Goal: Task Accomplishment & Management: Manage account settings

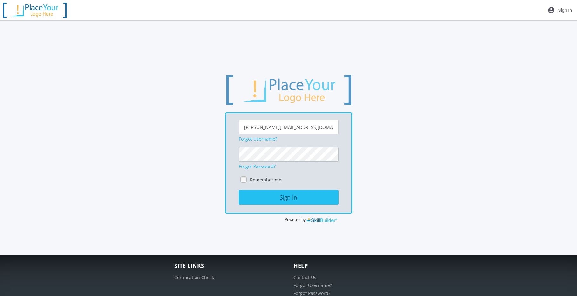
click at [239, 190] on button "Sign In" at bounding box center [289, 197] width 100 height 15
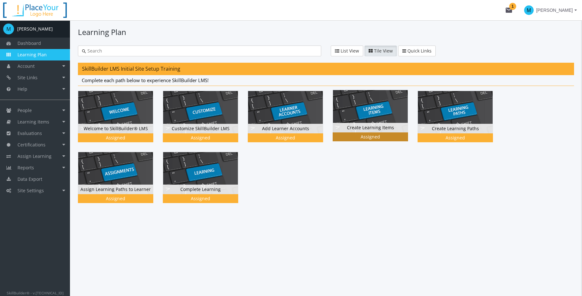
click at [405, 150] on div "Create Learning Items Status Assigned Assigned" at bounding box center [374, 120] width 85 height 61
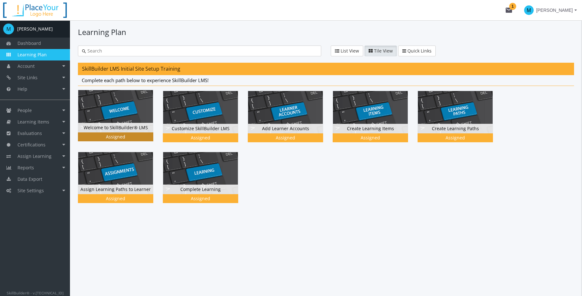
click at [119, 135] on div "Assigned" at bounding box center [115, 137] width 73 height 6
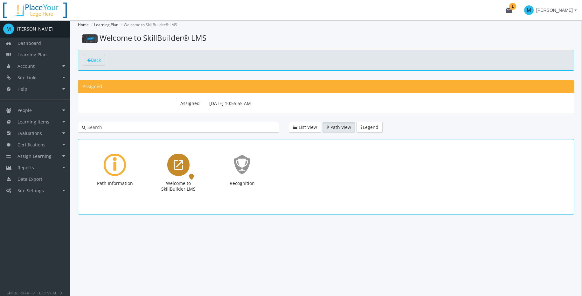
click at [181, 168] on icon "Welcome to SkillBuilder LMS" at bounding box center [179, 164] width 10 height 13
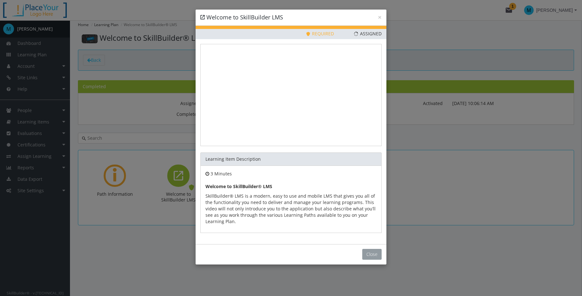
click at [375, 251] on button "Close" at bounding box center [371, 254] width 19 height 11
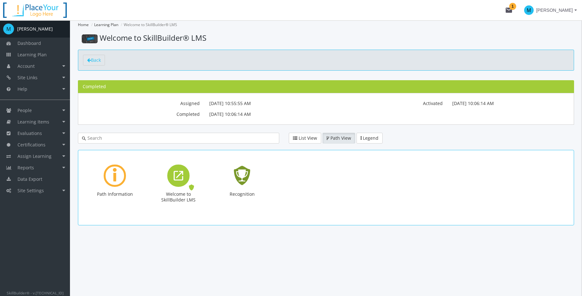
click at [248, 176] on icon "Recognition - Completed" at bounding box center [242, 175] width 20 height 29
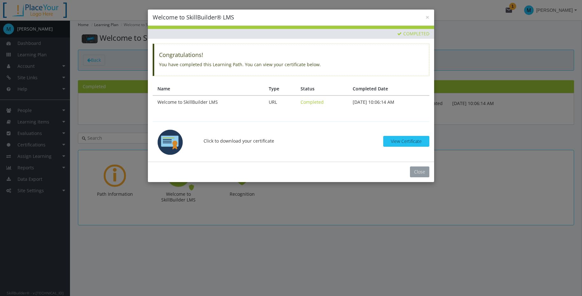
click at [418, 169] on button "Close" at bounding box center [419, 171] width 19 height 11
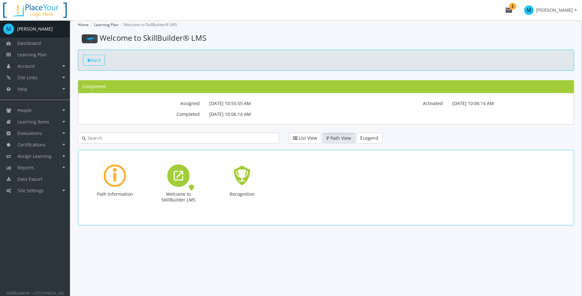
click at [95, 59] on span "Back" at bounding box center [96, 60] width 10 height 6
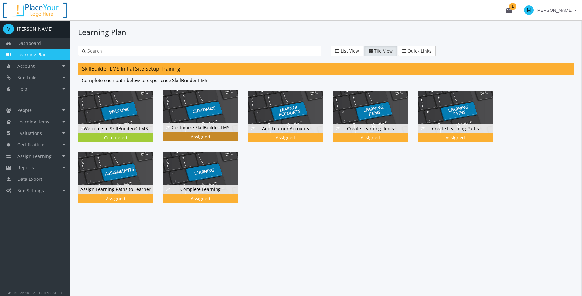
click at [192, 108] on img at bounding box center [200, 111] width 75 height 42
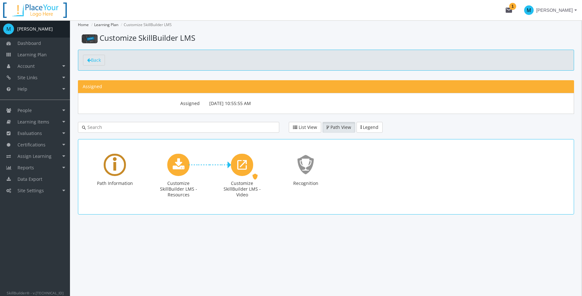
click at [118, 167] on div "Learning Path" at bounding box center [115, 165] width 22 height 22
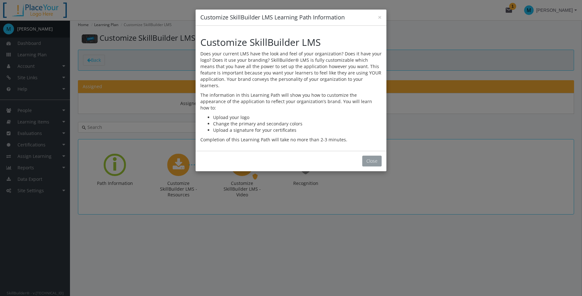
click at [380, 155] on button "Close" at bounding box center [371, 160] width 19 height 11
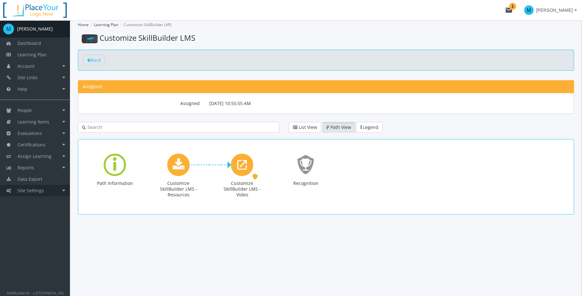
click at [26, 188] on span "Site Settings" at bounding box center [30, 190] width 26 height 6
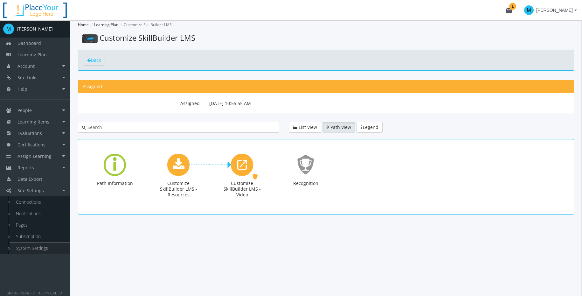
click at [33, 247] on link "System Settings" at bounding box center [40, 247] width 60 height 11
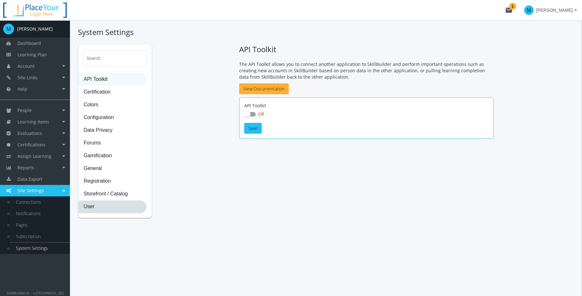
click at [102, 208] on span "User" at bounding box center [113, 206] width 68 height 13
select select "2: 3"
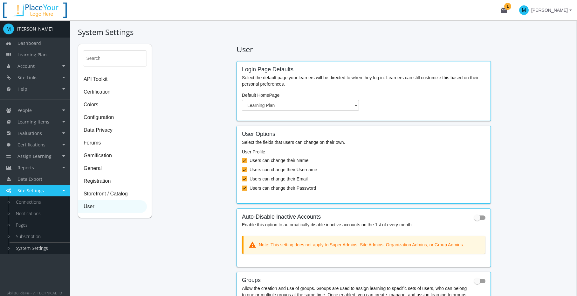
scroll to position [93, 0]
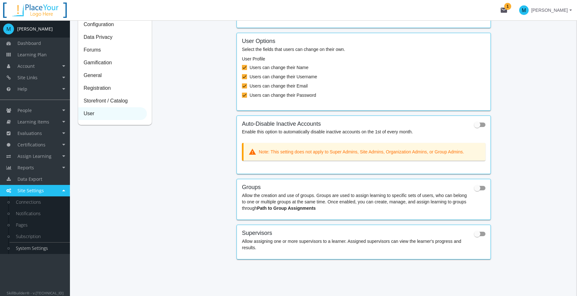
click at [487, 186] on mat-card "Groups Allow the creation and use of groups. Groups are used to assign learning…" at bounding box center [363, 199] width 254 height 41
click at [484, 188] on span at bounding box center [479, 188] width 11 height 4
click at [474, 190] on input "checkbox" at bounding box center [474, 190] width 0 height 0
checkbox input "true"
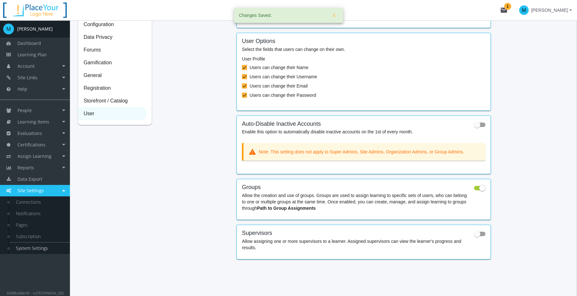
click at [480, 236] on span at bounding box center [477, 233] width 6 height 6
click at [474, 236] on input "checkbox" at bounding box center [474, 236] width 0 height 0
checkbox input "true"
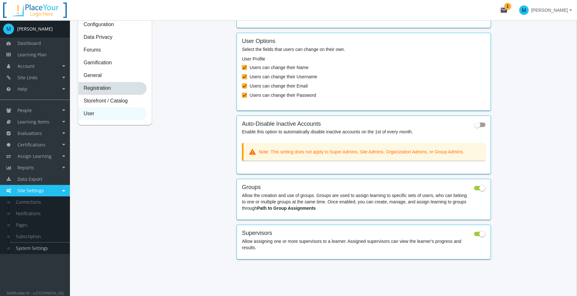
click at [97, 87] on span "Registration" at bounding box center [113, 88] width 68 height 13
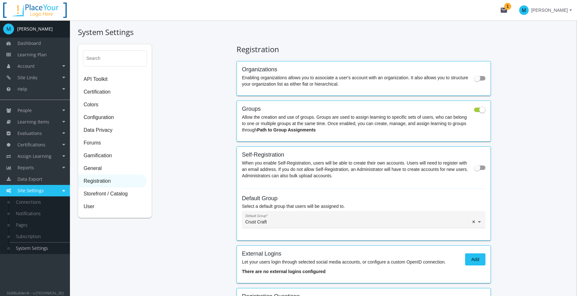
click at [480, 80] on span at bounding box center [479, 78] width 11 height 4
click at [474, 80] on input "checkbox" at bounding box center [474, 80] width 0 height 0
checkbox input "true"
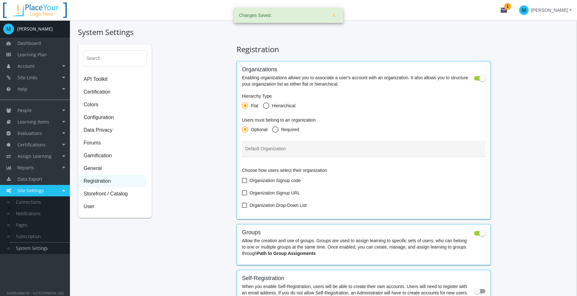
click at [272, 108] on mat-radio-button "Hierarchical" at bounding box center [279, 106] width 32 height 8
click at [268, 106] on span at bounding box center [266, 105] width 6 height 6
click at [268, 106] on input "Hierarchical" at bounding box center [266, 107] width 6 height 6
radio input "true"
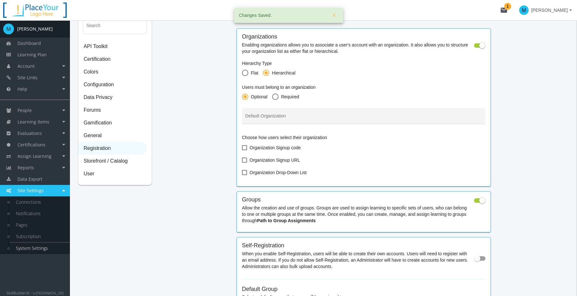
scroll to position [58, 0]
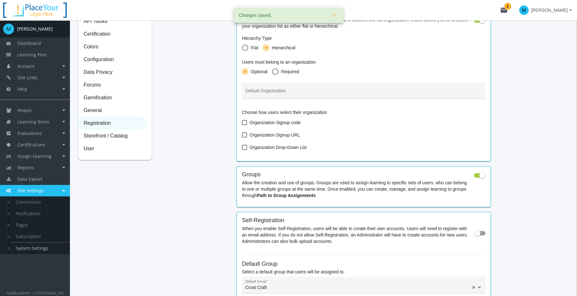
click at [243, 121] on span at bounding box center [244, 122] width 5 height 5
click at [242, 125] on input "Organization Signup code" at bounding box center [242, 125] width 0 height 0
checkbox input "true"
click at [246, 135] on span at bounding box center [244, 134] width 5 height 5
click at [242, 137] on input "Organization Signup URL" at bounding box center [242, 137] width 0 height 0
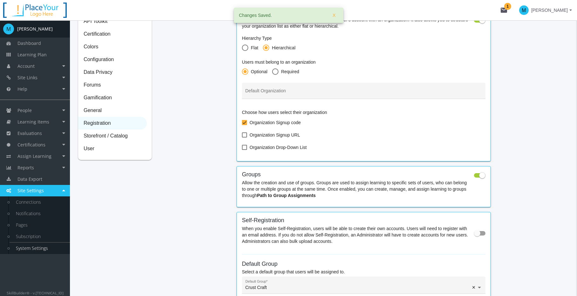
checkbox input "true"
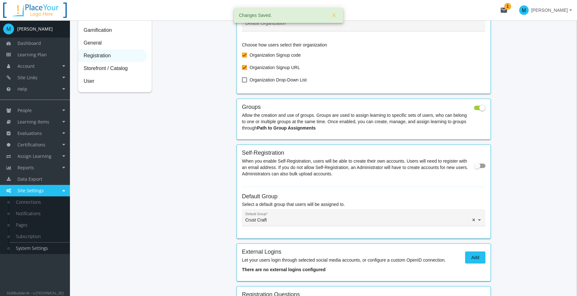
scroll to position [15, 0]
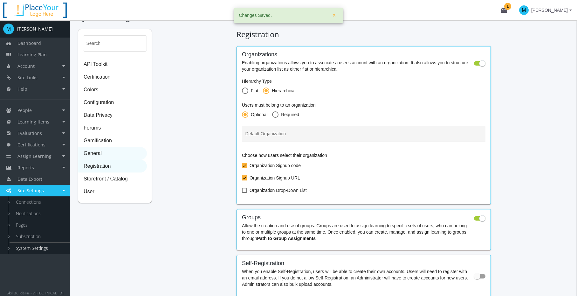
click at [92, 151] on span "General" at bounding box center [113, 153] width 68 height 13
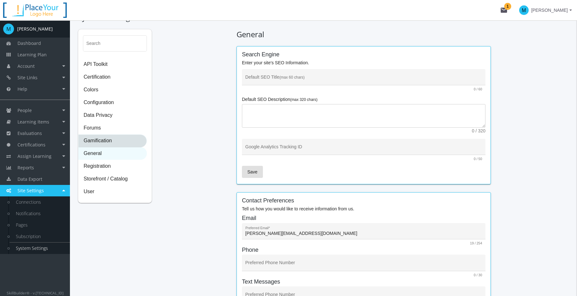
click at [112, 140] on span "Gamification" at bounding box center [113, 140] width 68 height 13
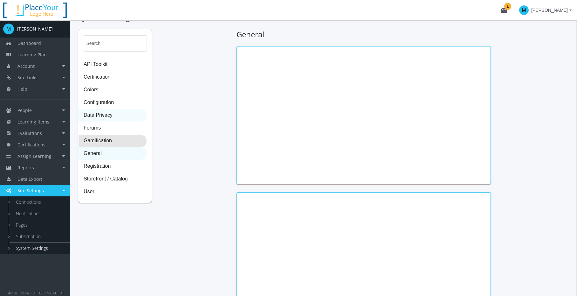
scroll to position [0, 0]
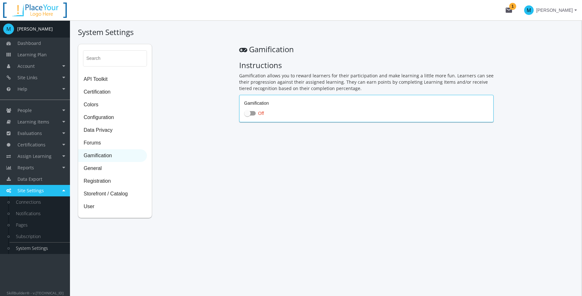
click at [253, 112] on span at bounding box center [249, 113] width 11 height 4
click at [244, 115] on input "Off" at bounding box center [244, 115] width 0 height 0
checkbox input "true"
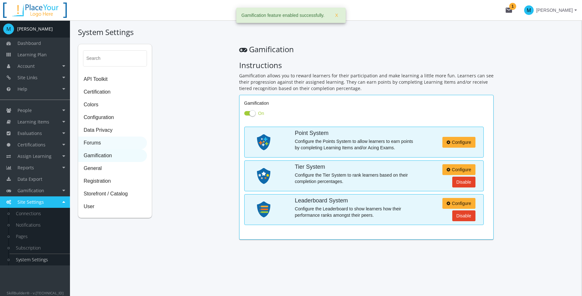
click at [106, 143] on span "Forums" at bounding box center [113, 143] width 68 height 13
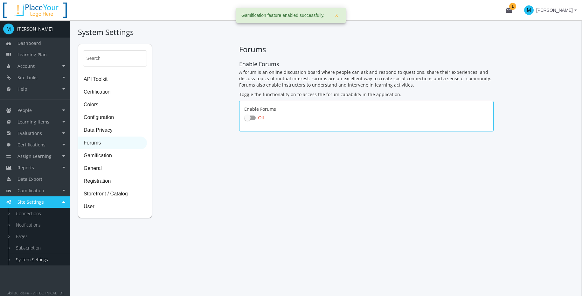
click at [251, 116] on span at bounding box center [249, 117] width 11 height 4
click at [244, 120] on input "Off" at bounding box center [244, 120] width 0 height 0
checkbox input "true"
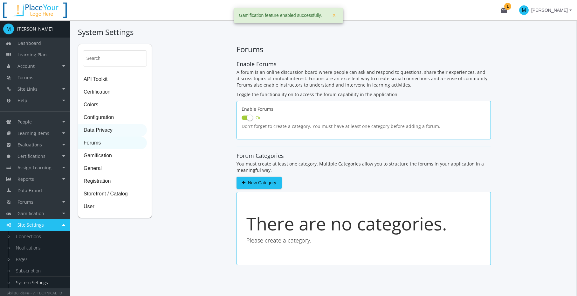
click at [104, 130] on span "Data Privacy" at bounding box center [113, 130] width 68 height 13
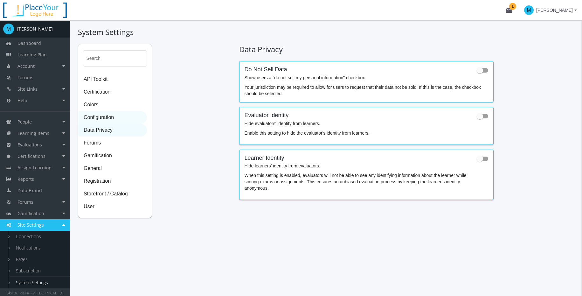
click at [114, 118] on span "Configuration" at bounding box center [113, 117] width 68 height 13
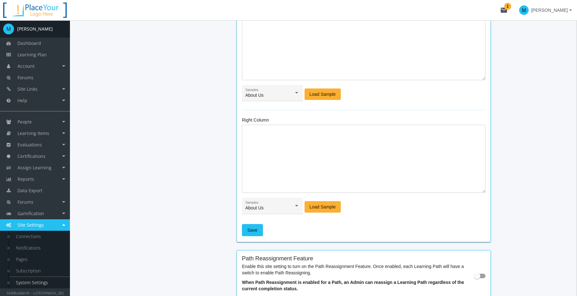
scroll to position [533, 0]
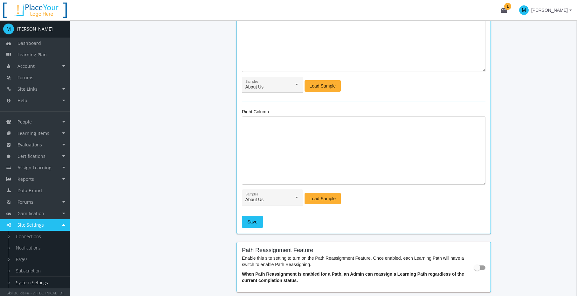
click at [287, 85] on div "About Us" at bounding box center [269, 87] width 49 height 5
click at [385, 92] on div at bounding box center [288, 148] width 577 height 296
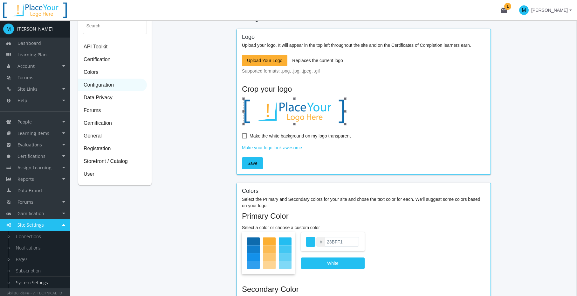
scroll to position [0, 0]
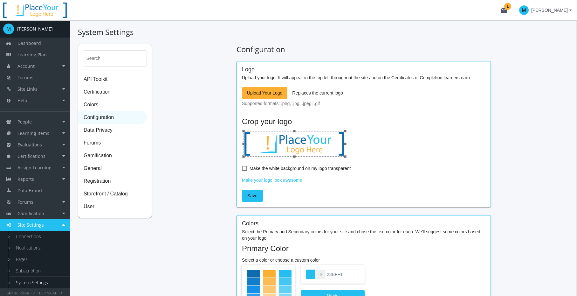
click at [272, 96] on span "Upload Your Logo" at bounding box center [264, 92] width 35 height 11
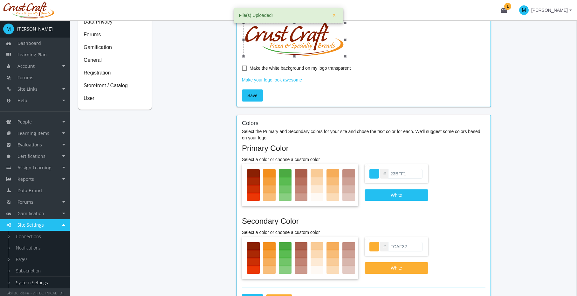
scroll to position [29, 0]
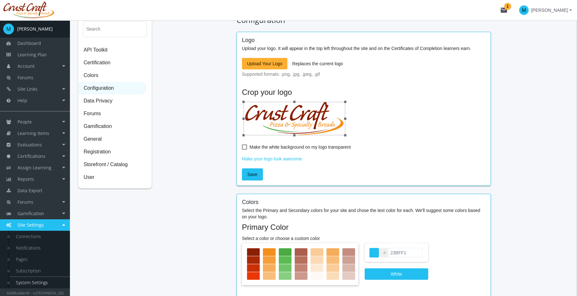
click at [325, 143] on span "Make the white background on my logo transparent" at bounding box center [300, 147] width 101 height 8
click at [242, 149] on input "Make the white background on my logo transparent" at bounding box center [242, 149] width 0 height 0
click at [325, 143] on span "Make the white background on my logo transparent" at bounding box center [300, 147] width 101 height 8
click at [242, 149] on input "Make the white background on my logo transparent" at bounding box center [242, 149] width 0 height 0
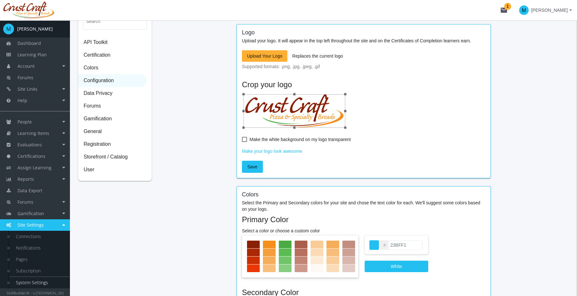
click at [340, 139] on span "Make the white background on my logo transparent" at bounding box center [300, 139] width 101 height 8
click at [242, 141] on input "Make the white background on my logo transparent" at bounding box center [242, 141] width 0 height 0
checkbox input "true"
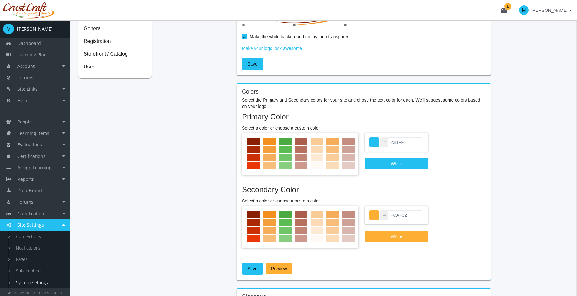
scroll to position [177, 0]
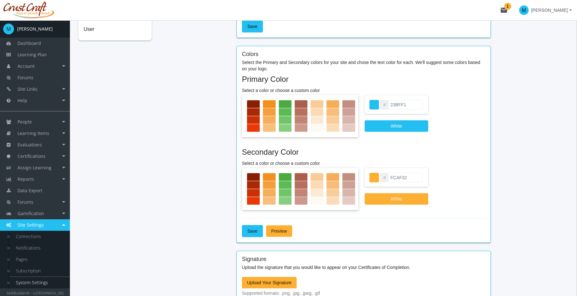
click at [292, 111] on div at bounding box center [300, 116] width 116 height 42
click at [284, 111] on div at bounding box center [285, 112] width 13 height 8
type input "5ABC52"
click at [284, 111] on icon at bounding box center [285, 112] width 8 height 8
click at [342, 187] on div at bounding box center [300, 189] width 116 height 42
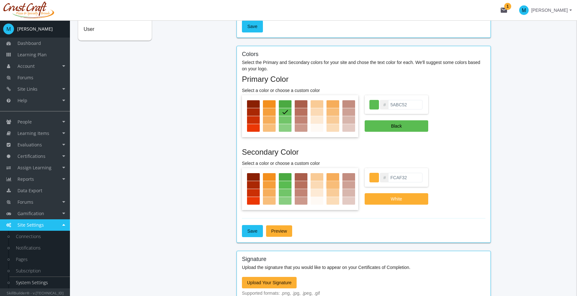
click at [335, 184] on div at bounding box center [332, 185] width 13 height 8
type input "F8BD79"
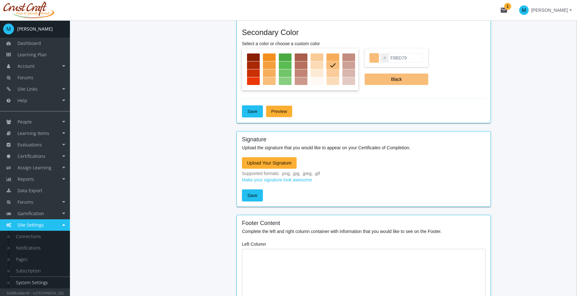
scroll to position [305, 0]
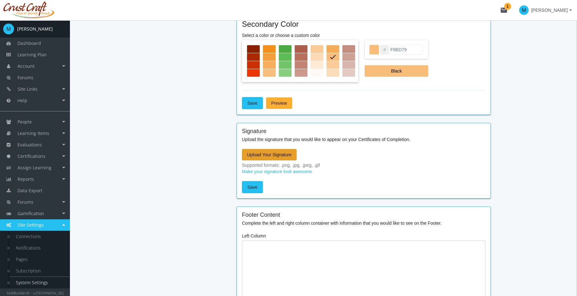
click at [279, 153] on span "Upload Your Signature" at bounding box center [269, 154] width 45 height 11
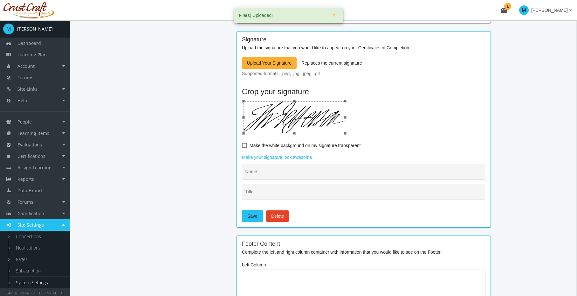
click at [329, 145] on span "Make the white background on my signature transparent" at bounding box center [305, 145] width 111 height 8
click at [242, 147] on input "Make the white background on my signature transparent" at bounding box center [242, 147] width 0 height 0
checkbox input "true"
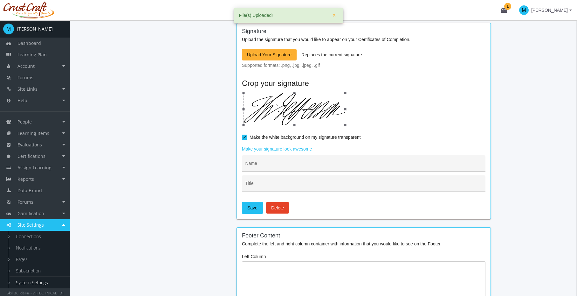
click at [332, 160] on div "Name" at bounding box center [363, 164] width 237 height 13
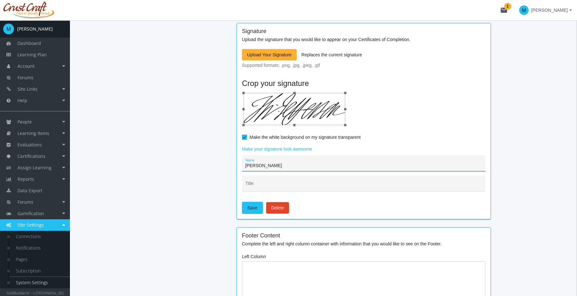
type input "[PERSON_NAME]"
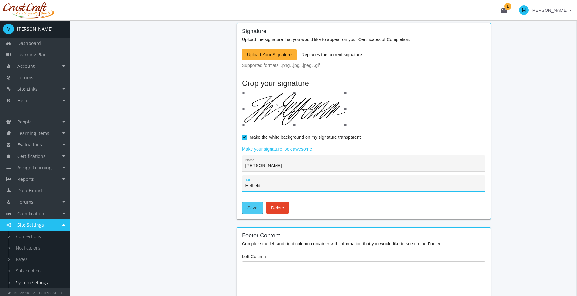
type input "Hetfield"
click at [259, 206] on button "Save" at bounding box center [252, 208] width 21 height 12
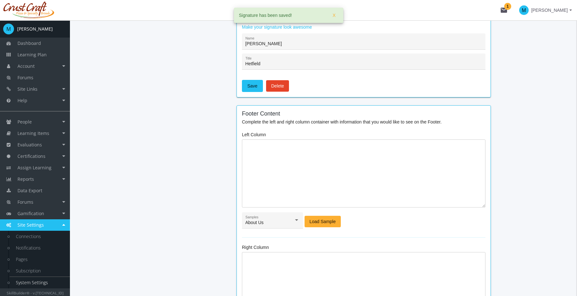
scroll to position [553, 0]
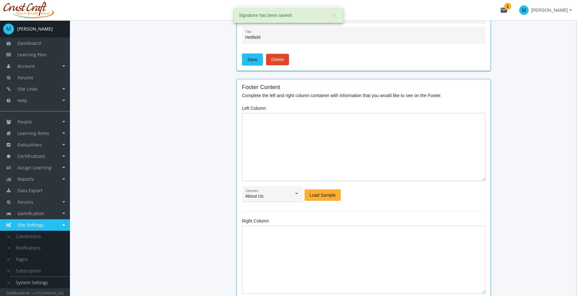
click at [313, 147] on textarea at bounding box center [363, 147] width 243 height 68
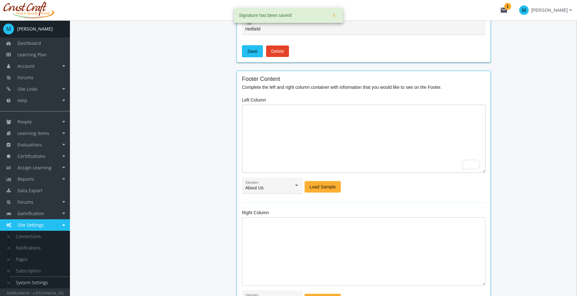
scroll to position [584, 0]
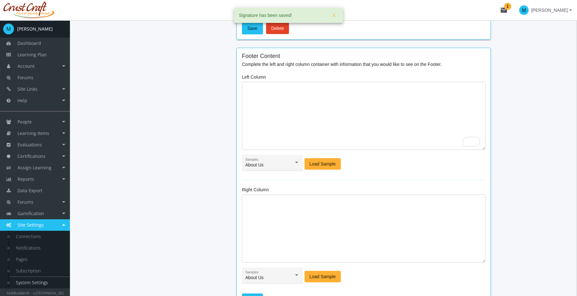
click at [298, 160] on div at bounding box center [297, 162] width 6 height 5
click at [296, 161] on div at bounding box center [288, 148] width 577 height 296
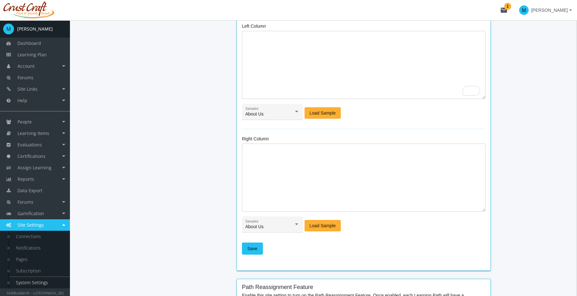
scroll to position [639, 0]
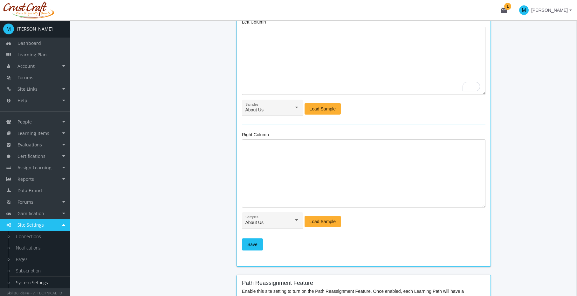
click at [320, 107] on span "Load Sample" at bounding box center [323, 108] width 26 height 11
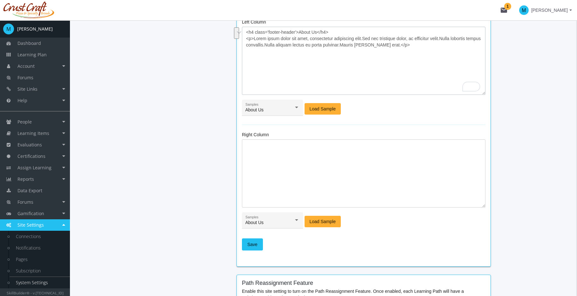
drag, startPoint x: 406, startPoint y: 46, endPoint x: 253, endPoint y: 41, distance: 153.3
click at [253, 41] on textarea "<h4 class='footer-header'>About Us</h4> <p>Lorem ipsum dolor sit amet, consecte…" at bounding box center [363, 61] width 243 height 68
click at [325, 113] on span "Load Sample" at bounding box center [323, 108] width 26 height 11
drag, startPoint x: 406, startPoint y: 45, endPoint x: 255, endPoint y: 39, distance: 151.4
click at [255, 39] on textarea "<h4 class='footer-header'>About Us</h4> <p>Lorem ipsum dolor sit amet, consecte…" at bounding box center [363, 61] width 243 height 68
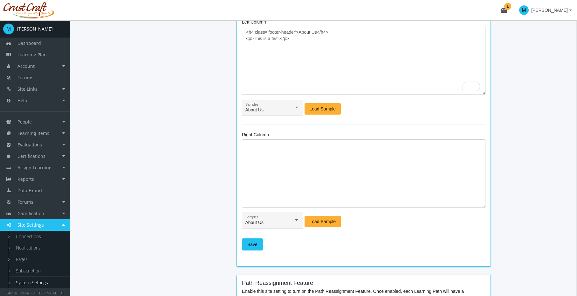
type textarea "<h4 class='footer-header'>About Us</h4> <p>This is a test.</p>"
click at [296, 179] on textarea "To enrich screen reader interactions, please activate Accessibility in Grammarl…" at bounding box center [363, 173] width 243 height 68
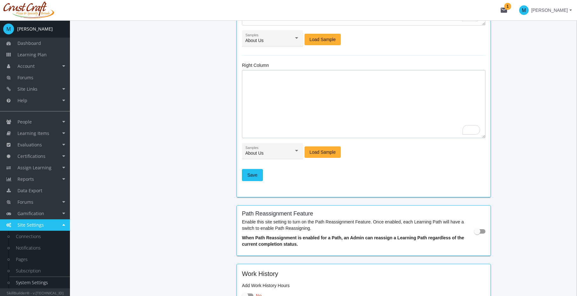
scroll to position [716, 0]
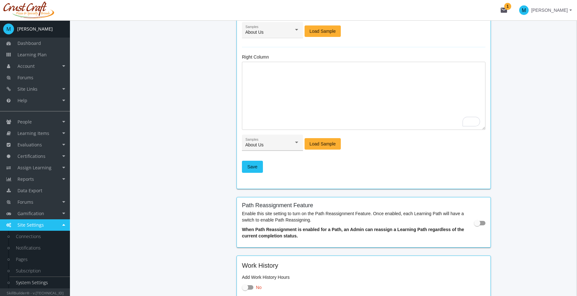
click at [295, 138] on div "About Us Samples" at bounding box center [272, 144] width 54 height 13
click at [283, 162] on span "Resources" at bounding box center [272, 162] width 54 height 13
click at [319, 167] on mat-card-actions "Save" at bounding box center [363, 168] width 243 height 20
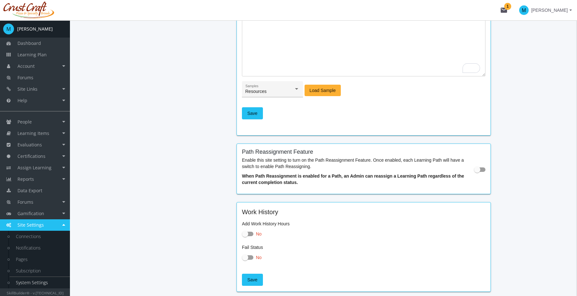
scroll to position [698, 0]
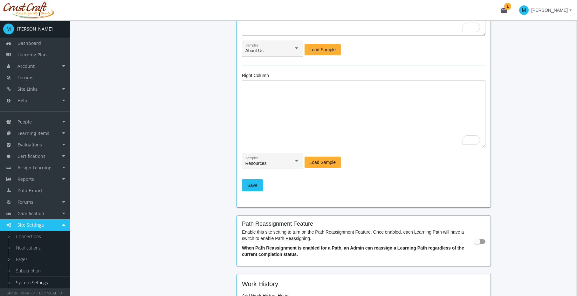
click at [291, 161] on div "Resources" at bounding box center [269, 163] width 49 height 5
click at [275, 194] on span "Follow Us" at bounding box center [272, 194] width 54 height 13
click at [321, 160] on span "Load Sample" at bounding box center [323, 161] width 26 height 11
type textarea "<h4 class='footer-header'>Follow Us</h4> <p> <a href='[URL][DOMAIN_NAME]'><svg …"
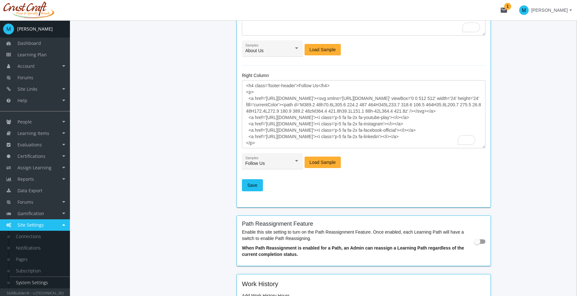
scroll to position [6, 0]
click at [365, 121] on textarea "<h4 class='footer-header'>Follow Us</h4> <p> <a href='[URL][DOMAIN_NAME]'><svg …" at bounding box center [363, 114] width 243 height 68
click at [362, 124] on textarea "<h4 class='footer-header'>Follow Us</h4> <p> <a href='[URL][DOMAIN_NAME]'><svg …" at bounding box center [363, 114] width 243 height 68
click at [302, 135] on textarea "<h4 class='footer-header'>Follow Us</h4> <p> <a href='[URL][DOMAIN_NAME]'><svg …" at bounding box center [363, 114] width 243 height 68
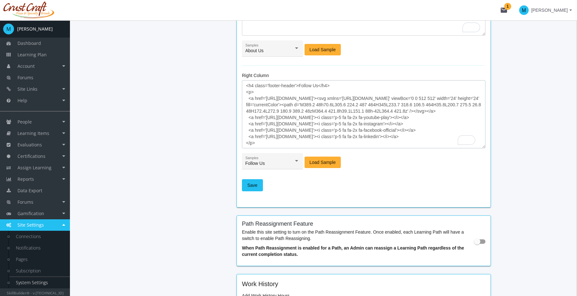
click at [337, 126] on textarea "<h4 class='footer-header'>Follow Us</h4> <p> <a href='[URL][DOMAIN_NAME]'><svg …" at bounding box center [363, 114] width 243 height 68
click at [371, 127] on textarea "<h4 class='footer-header'>Follow Us</h4> <p> <a href='[URL][DOMAIN_NAME]'><svg …" at bounding box center [363, 114] width 243 height 68
click at [380, 136] on textarea "<h4 class='footer-header'>Follow Us</h4> <p> <a href='[URL][DOMAIN_NAME]'><svg …" at bounding box center [363, 114] width 243 height 68
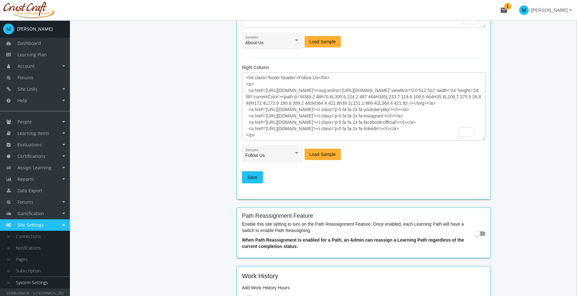
scroll to position [710, 0]
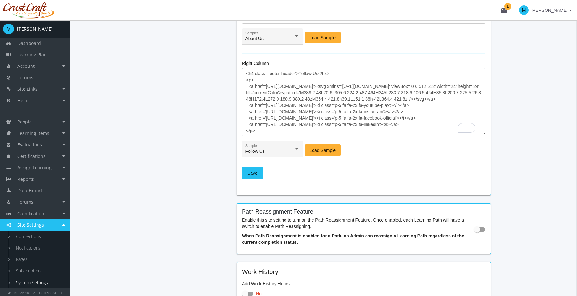
click at [334, 103] on textarea "<h4 class='footer-header'>Follow Us</h4> <p> <a href='[URL][DOMAIN_NAME]'><svg …" at bounding box center [363, 102] width 243 height 68
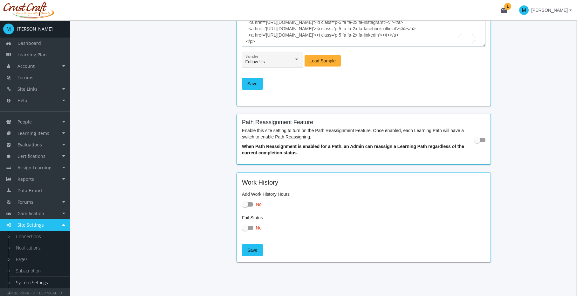
scroll to position [805, 0]
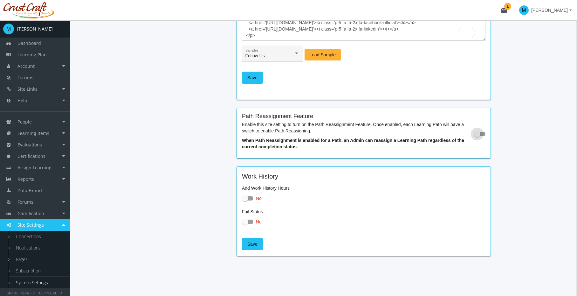
click at [481, 134] on span at bounding box center [479, 134] width 11 height 4
click at [474, 136] on input "checkbox" at bounding box center [474, 136] width 0 height 0
checkbox input "true"
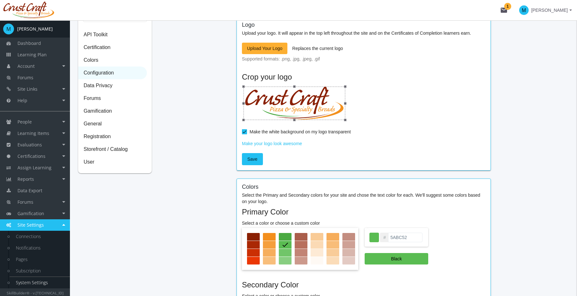
scroll to position [77, 0]
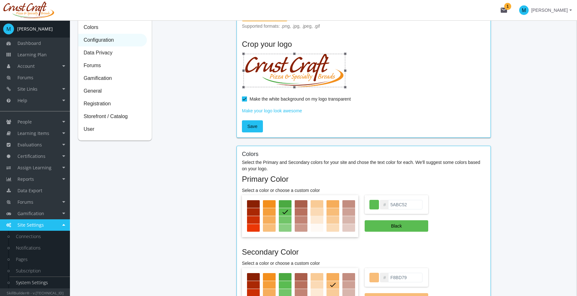
click at [320, 210] on div at bounding box center [317, 212] width 13 height 8
type input "FBDAB5"
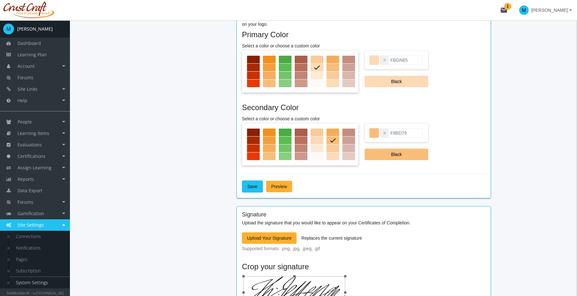
scroll to position [0, 0]
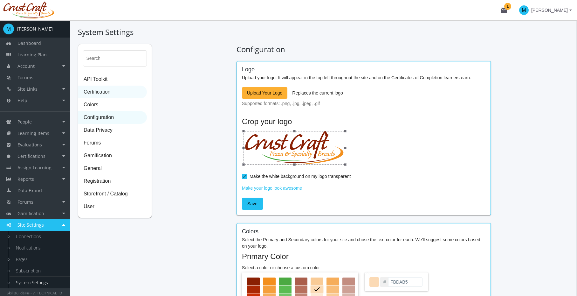
click at [101, 91] on span "Certification" at bounding box center [113, 92] width 68 height 13
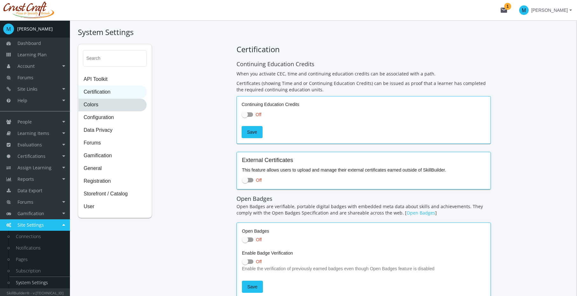
click at [94, 106] on span "Colors" at bounding box center [113, 105] width 68 height 13
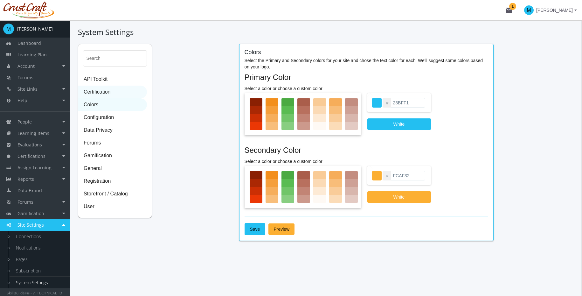
click at [98, 93] on span "Certification" at bounding box center [113, 92] width 68 height 13
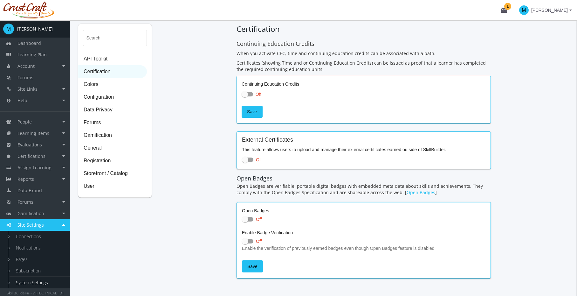
scroll to position [29, 0]
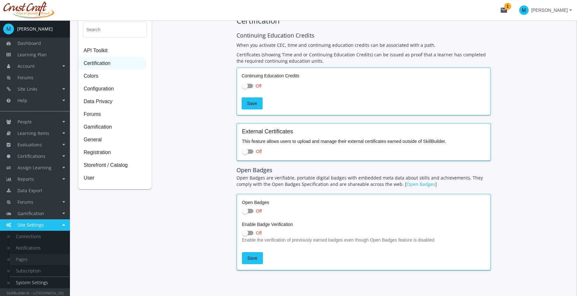
click at [26, 263] on link "Pages" at bounding box center [40, 258] width 60 height 11
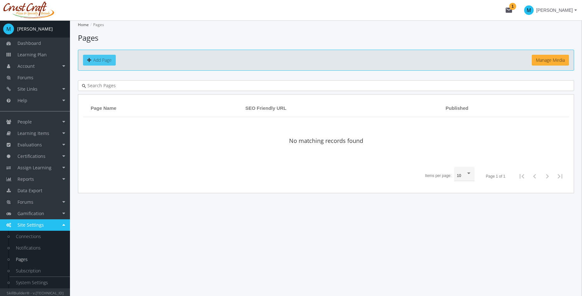
click at [111, 58] on span "Add Page" at bounding box center [102, 60] width 18 height 6
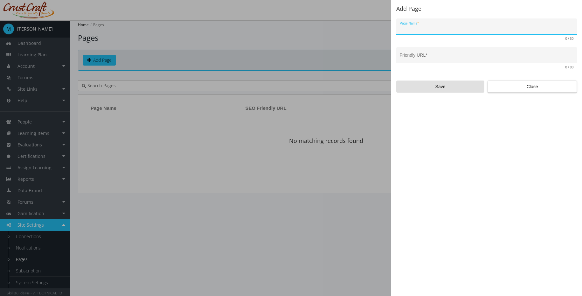
type input "T"
type input "FAQ"
type input "faq"
click at [439, 55] on input "faq" at bounding box center [487, 57] width 174 height 5
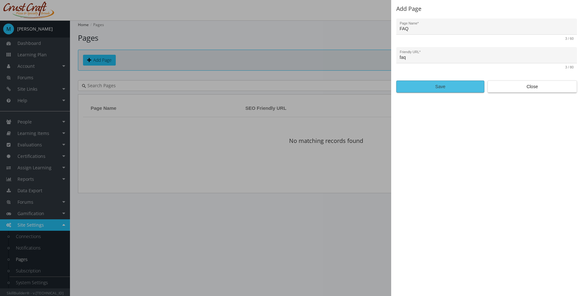
click at [447, 87] on span "Save" at bounding box center [439, 86] width 77 height 11
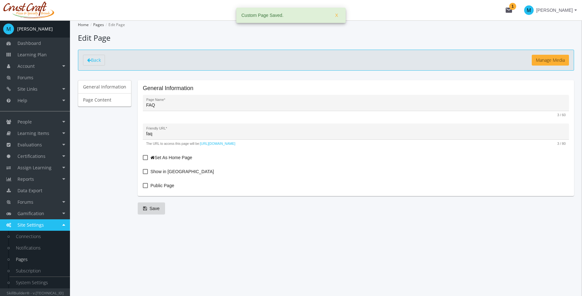
click at [178, 171] on mat-checkbox "Show in [GEOGRAPHIC_DATA]" at bounding box center [356, 172] width 426 height 9
click at [170, 172] on span "Show in [GEOGRAPHIC_DATA]" at bounding box center [181, 172] width 63 height 8
click at [143, 174] on input "Show in [GEOGRAPHIC_DATA]" at bounding box center [143, 174] width 0 height 0
checkbox input "true"
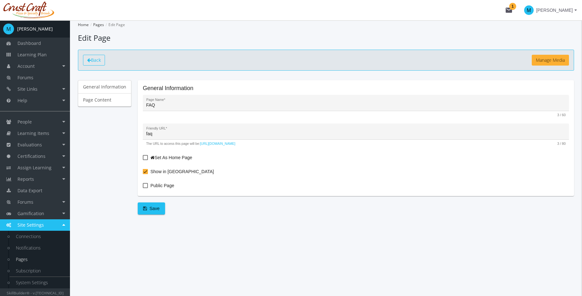
click at [97, 61] on span "Back" at bounding box center [96, 60] width 10 height 6
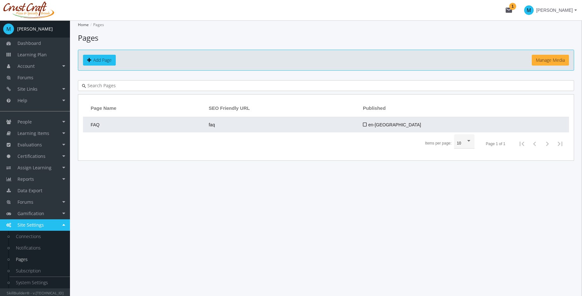
click at [421, 124] on span "en-[GEOGRAPHIC_DATA]" at bounding box center [392, 124] width 58 height 5
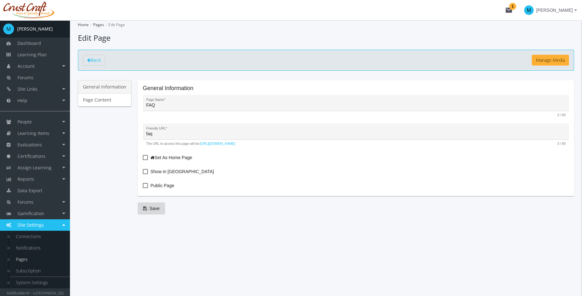
click at [98, 90] on link "General Information" at bounding box center [104, 86] width 53 height 13
click at [167, 100] on div "FAQ Page Name *" at bounding box center [355, 104] width 419 height 13
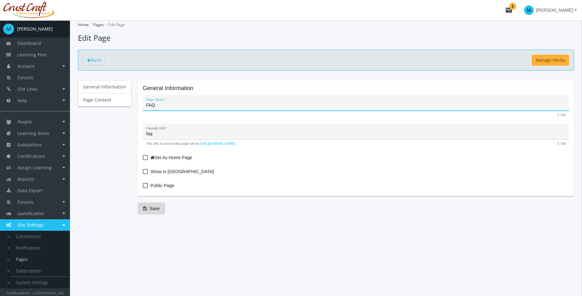
click at [161, 105] on input "FAQ" at bounding box center [355, 105] width 419 height 5
type input "Resources"
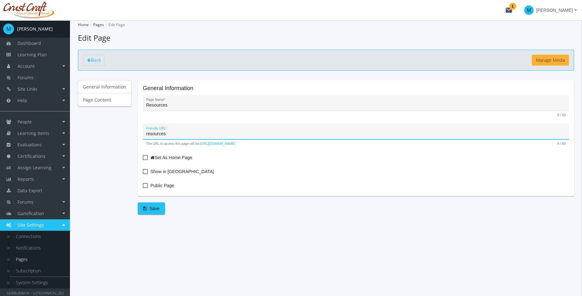
type input "resources"
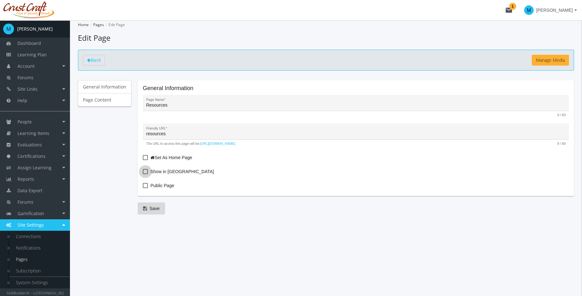
click at [143, 171] on span at bounding box center [145, 171] width 5 height 5
click at [143, 174] on input "Show in [GEOGRAPHIC_DATA]" at bounding box center [143, 174] width 0 height 0
checkbox input "true"
click at [155, 207] on span "Save" at bounding box center [151, 207] width 17 height 11
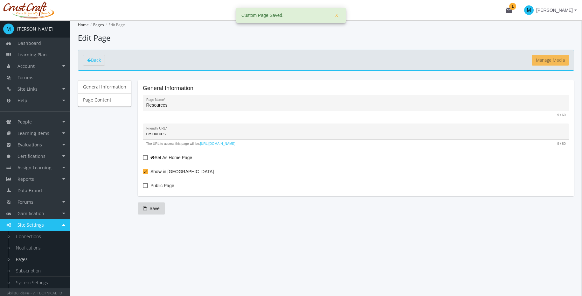
click at [542, 56] on button "Manage Media" at bounding box center [549, 60] width 37 height 11
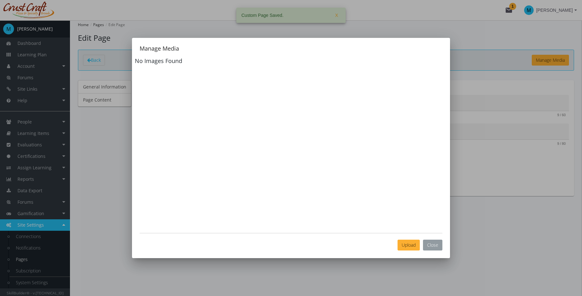
click at [435, 243] on button "Close" at bounding box center [432, 244] width 19 height 11
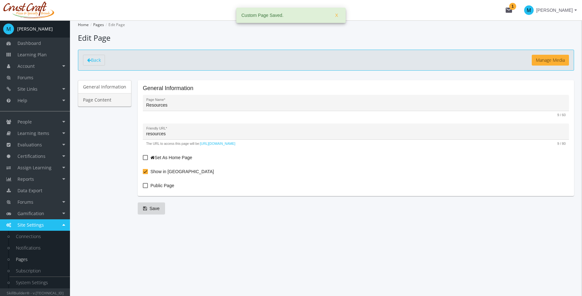
click at [110, 103] on link "Page Content" at bounding box center [104, 99] width 53 height 13
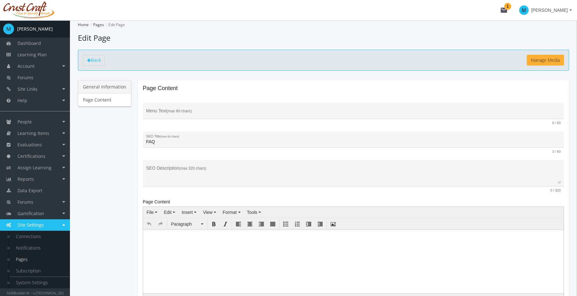
click at [118, 82] on link "General Information" at bounding box center [104, 86] width 53 height 13
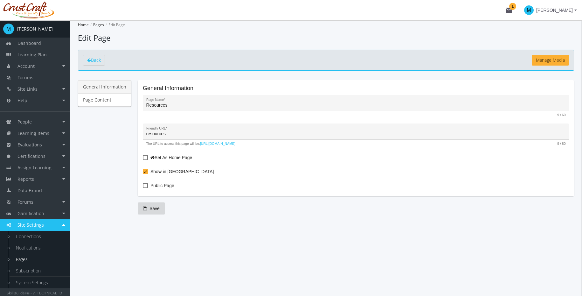
click at [96, 86] on link "General Information" at bounding box center [104, 86] width 53 height 13
click at [109, 106] on link "Page Content" at bounding box center [104, 99] width 53 height 13
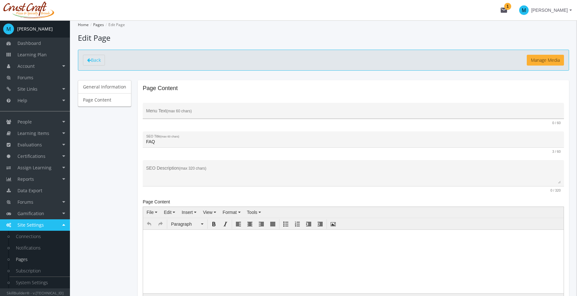
click at [212, 118] on div "Menu Text (max 60 chars)" at bounding box center [353, 112] width 414 height 13
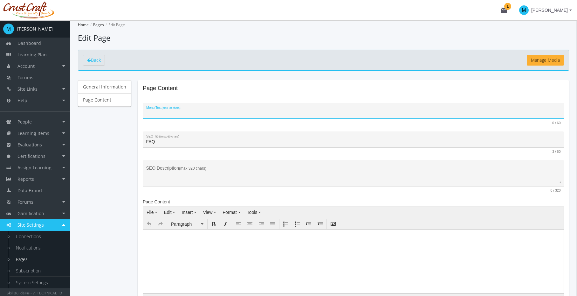
click at [222, 113] on input "Menu Text (max 60 chars)" at bounding box center [353, 113] width 414 height 5
type input "Resources"
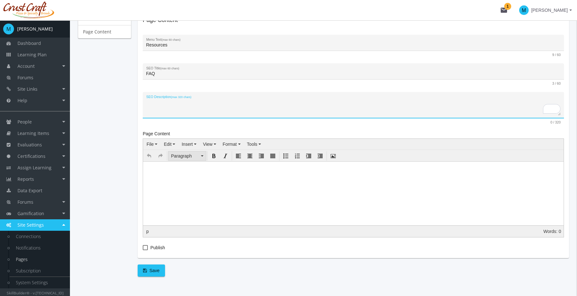
scroll to position [80, 0]
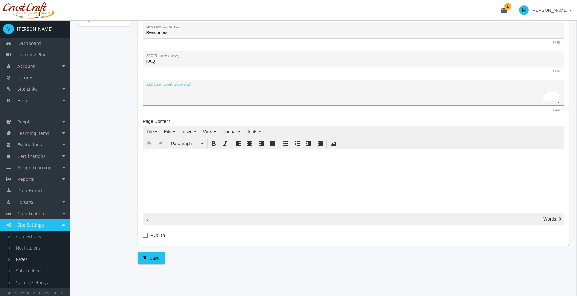
click at [188, 163] on body at bounding box center [353, 161] width 421 height 25
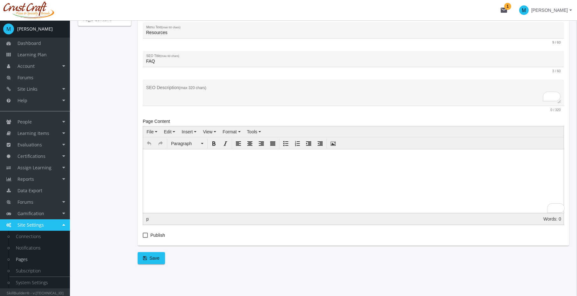
click at [201, 162] on body "To enrich screen reader interactions, please activate Accessibility in Grammarl…" at bounding box center [353, 161] width 421 height 25
click at [255, 129] on span "Tools" at bounding box center [252, 131] width 10 height 5
click at [254, 131] on span "Tools" at bounding box center [252, 131] width 10 height 5
click at [229, 131] on span "Format" at bounding box center [230, 131] width 14 height 5
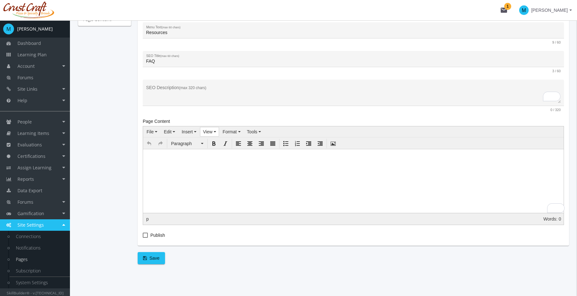
click at [213, 131] on button "View" at bounding box center [209, 131] width 18 height 9
click at [184, 131] on span "Insert" at bounding box center [187, 131] width 11 height 5
click at [166, 132] on span "Edit" at bounding box center [168, 131] width 8 height 5
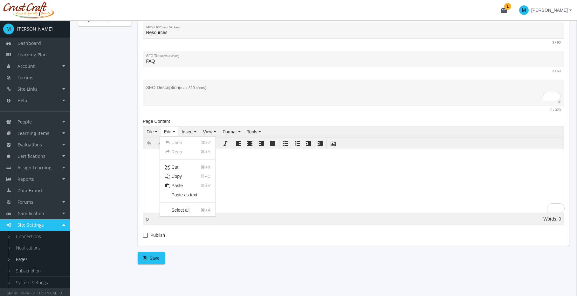
click at [166, 132] on span "Edit" at bounding box center [168, 131] width 8 height 5
click at [155, 132] on icon "button" at bounding box center [156, 131] width 3 height 1
click at [150, 235] on span "Publish" at bounding box center [157, 235] width 15 height 8
click at [143, 237] on input "Publish" at bounding box center [143, 237] width 0 height 0
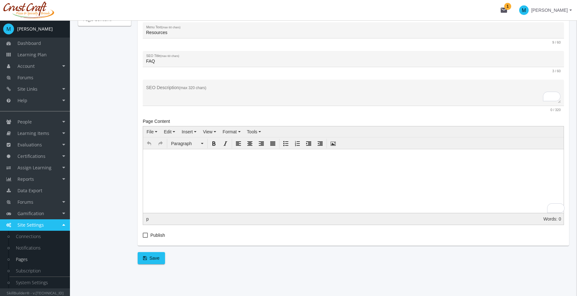
checkbox input "true"
click at [150, 256] on span "Save" at bounding box center [151, 257] width 17 height 11
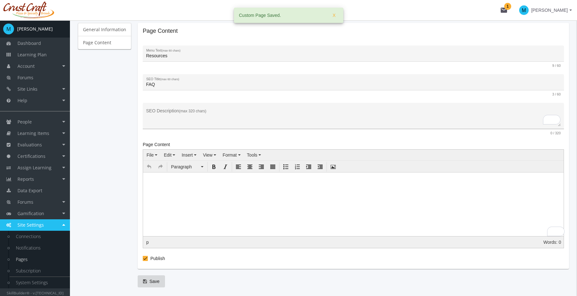
scroll to position [0, 0]
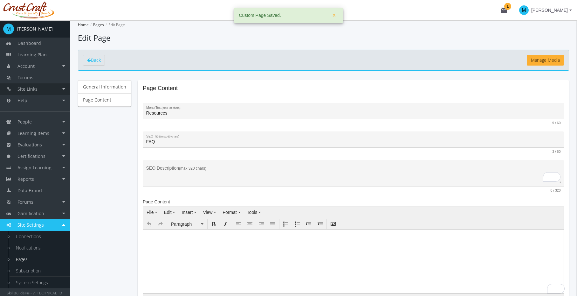
click at [29, 86] on span "Site Links" at bounding box center [27, 89] width 20 height 6
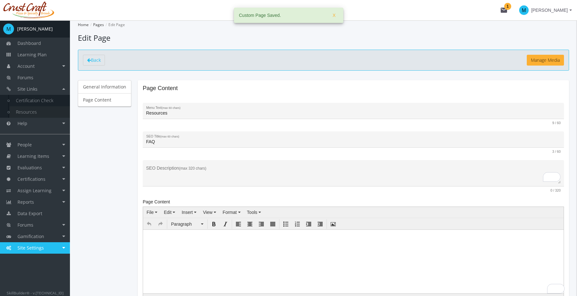
click at [31, 112] on link "Resources" at bounding box center [40, 111] width 60 height 11
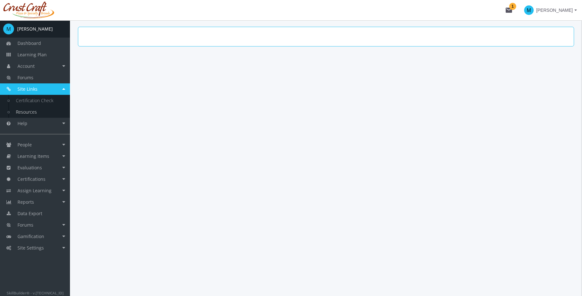
click at [26, 91] on span "Site Links" at bounding box center [27, 89] width 20 height 6
click at [26, 110] on link "Resources" at bounding box center [40, 111] width 60 height 11
click at [36, 246] on span "Site Settings" at bounding box center [30, 247] width 26 height 6
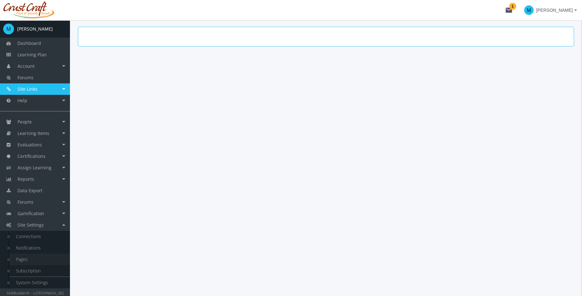
click at [36, 257] on link "Pages" at bounding box center [40, 258] width 60 height 11
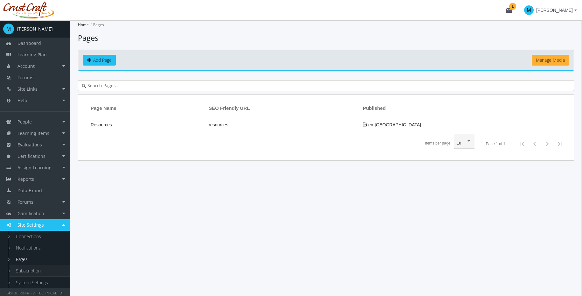
click at [36, 268] on link "Subscription" at bounding box center [40, 270] width 60 height 11
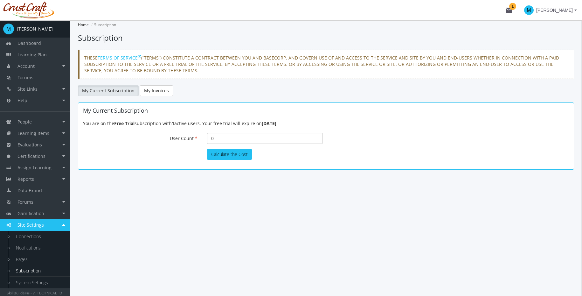
click at [148, 122] on div "You are on the Free Trial subscription with 1 active users. Your free trial wil…" at bounding box center [326, 123] width 486 height 6
click at [157, 121] on div "You are on the Free Trial subscription with 1 active users. Your free trial wil…" at bounding box center [326, 123] width 486 height 6
